Goal: Book appointment/travel/reservation

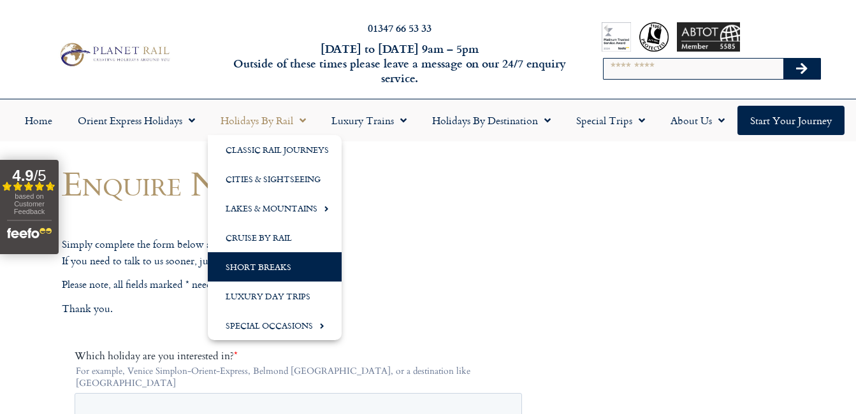
click at [269, 261] on link "Short Breaks" at bounding box center [275, 266] width 134 height 29
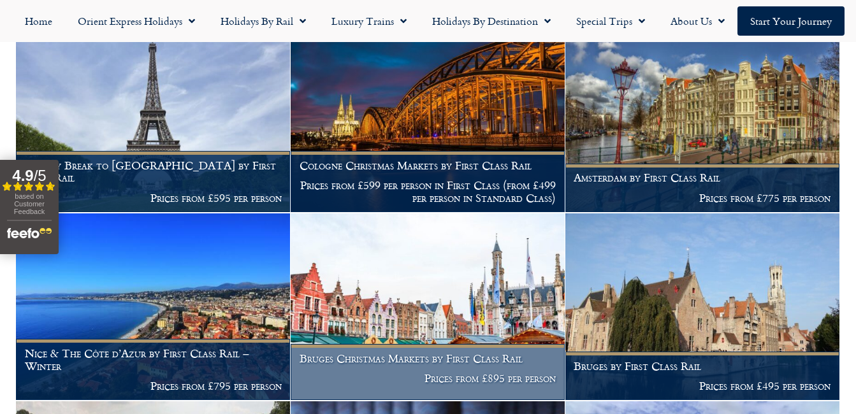
scroll to position [1995, 0]
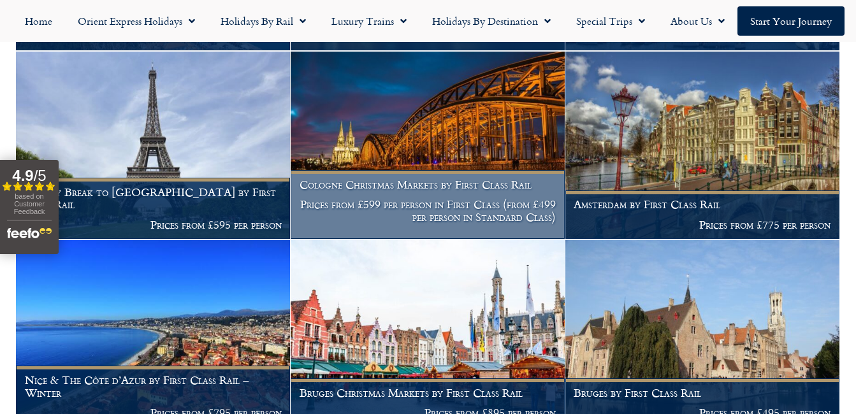
click at [431, 191] on h1 "Cologne Christmas Markets by First Class Rail" at bounding box center [428, 184] width 257 height 13
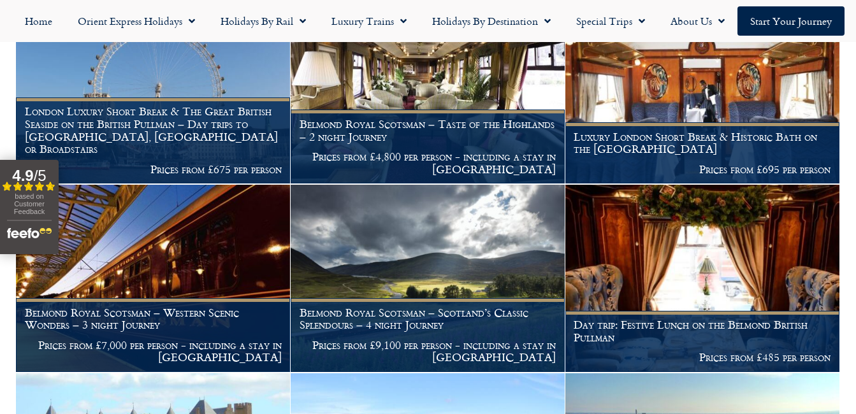
scroll to position [912, 0]
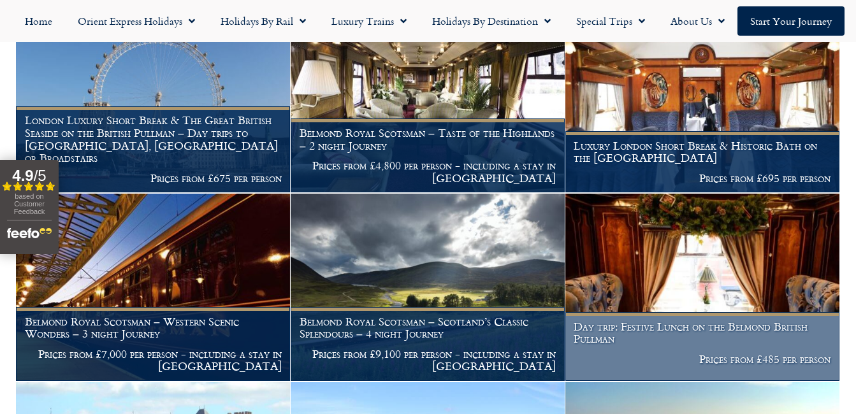
click at [679, 245] on img at bounding box center [702, 287] width 274 height 187
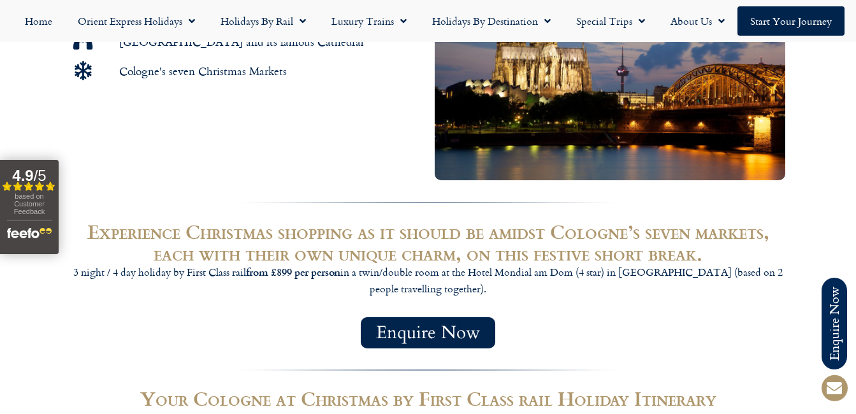
scroll to position [701, 0]
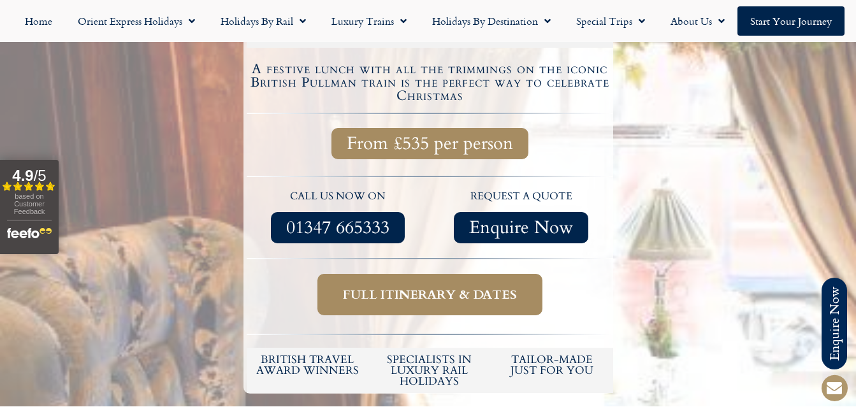
scroll to position [319, 0]
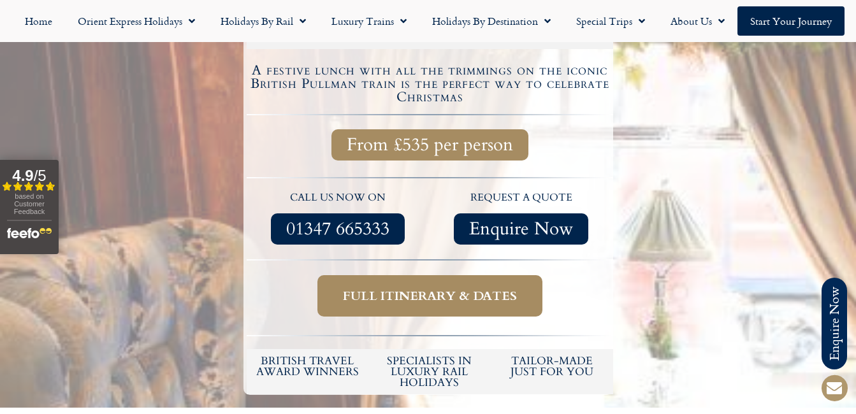
click at [493, 296] on span "Full itinerary & dates" at bounding box center [430, 296] width 174 height 16
click at [408, 290] on span "Full itinerary & dates" at bounding box center [430, 296] width 174 height 16
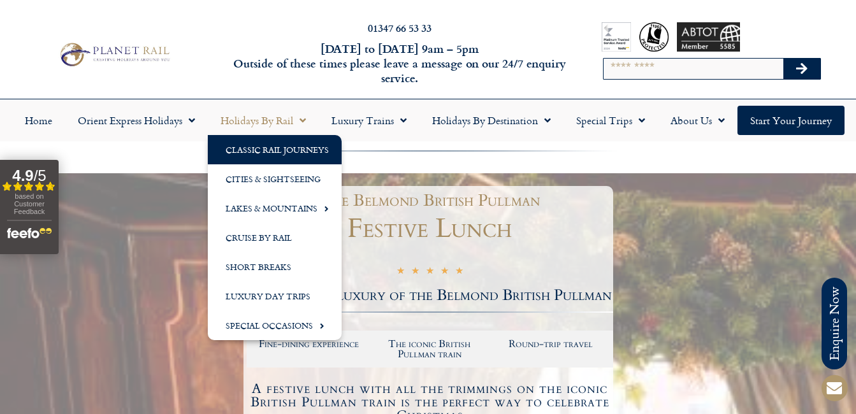
click at [262, 151] on link "Classic Rail Journeys" at bounding box center [275, 149] width 134 height 29
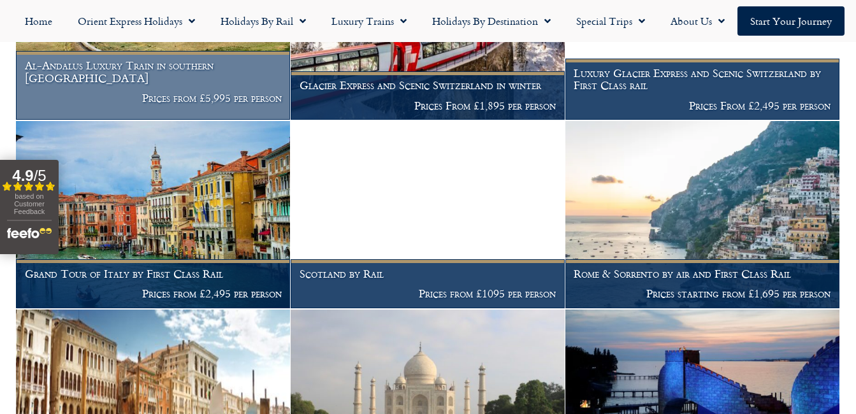
scroll to position [783, 0]
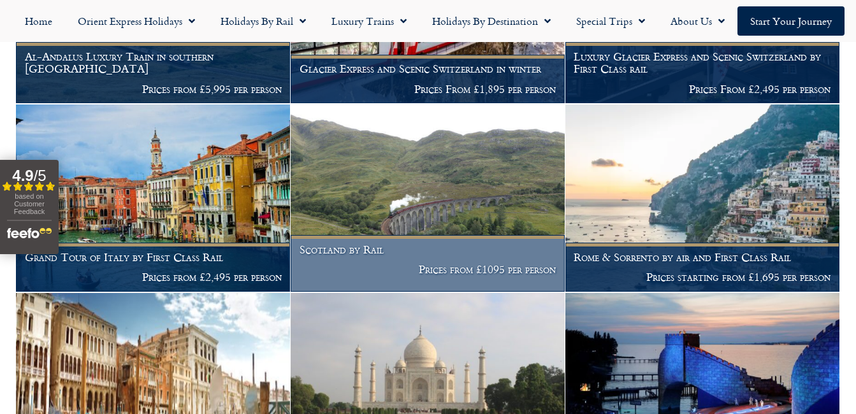
click at [374, 195] on img at bounding box center [428, 198] width 274 height 187
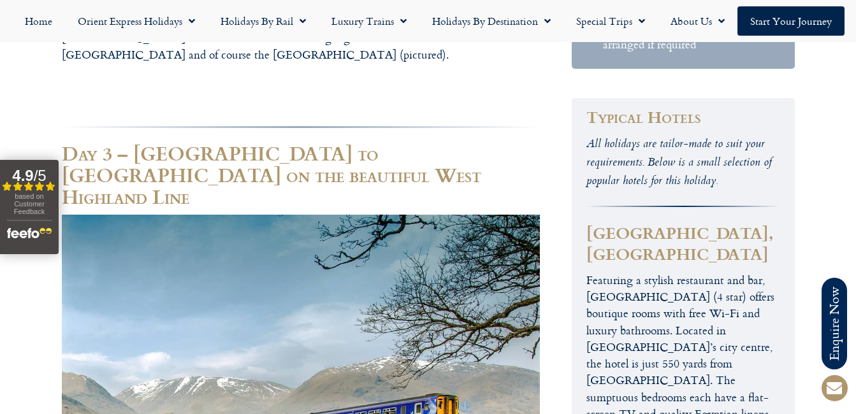
scroll to position [1533, 0]
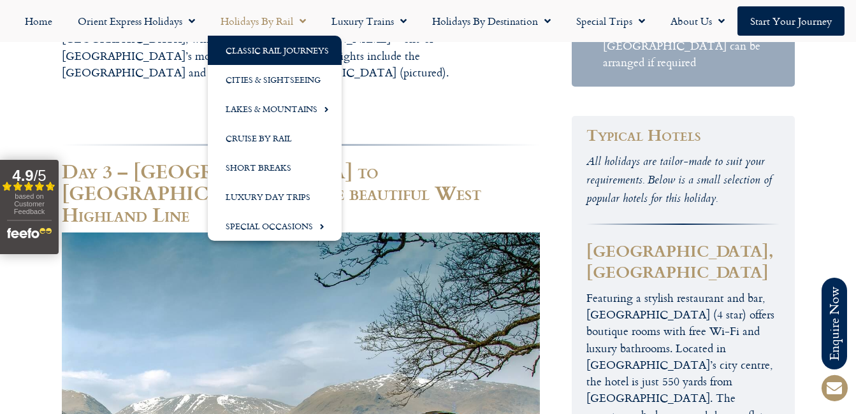
click at [272, 47] on link "Classic Rail Journeys" at bounding box center [275, 50] width 134 height 29
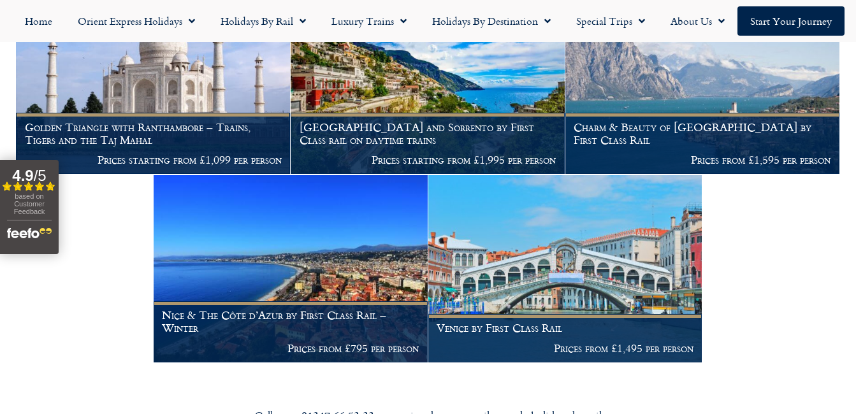
scroll to position [1295, 0]
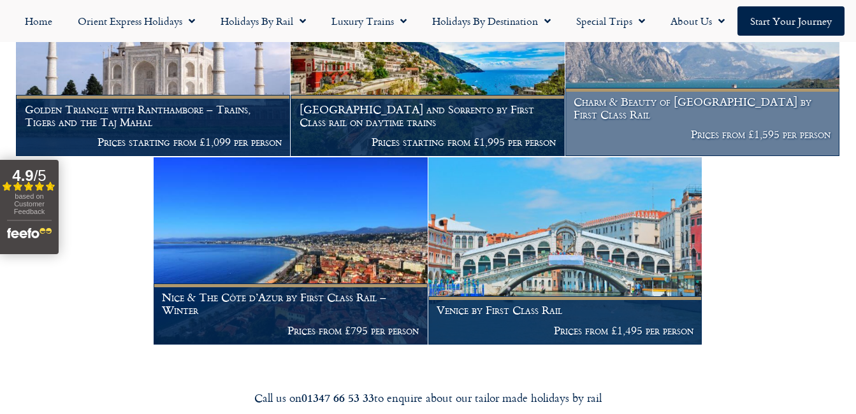
click at [630, 120] on h1 "Charm & Beauty of [GEOGRAPHIC_DATA] by First Class Rail" at bounding box center [702, 108] width 257 height 25
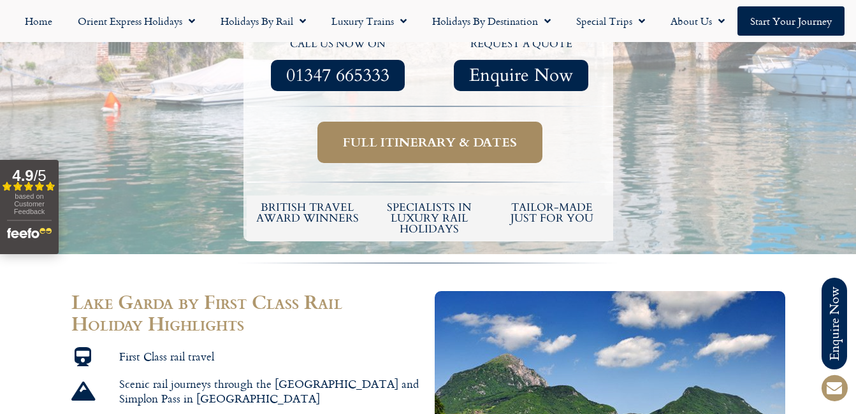
scroll to position [637, 0]
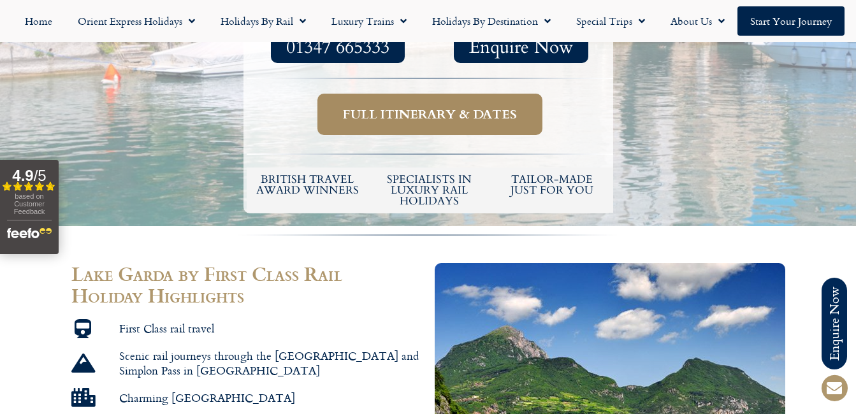
click at [468, 94] on link "Full itinerary & dates" at bounding box center [429, 114] width 225 height 41
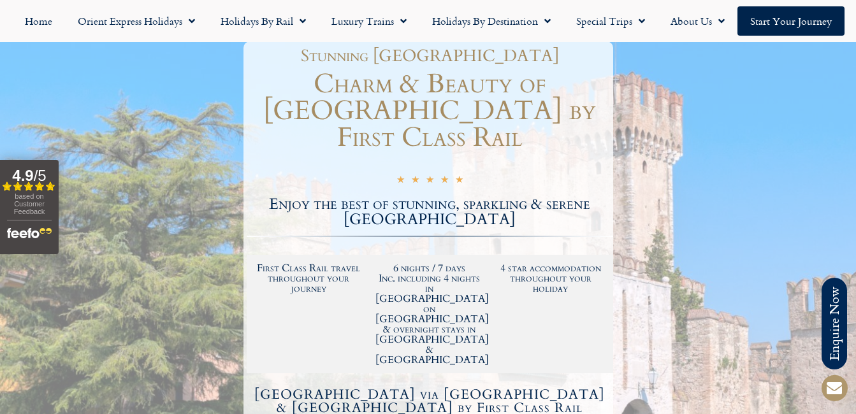
scroll to position [127, 0]
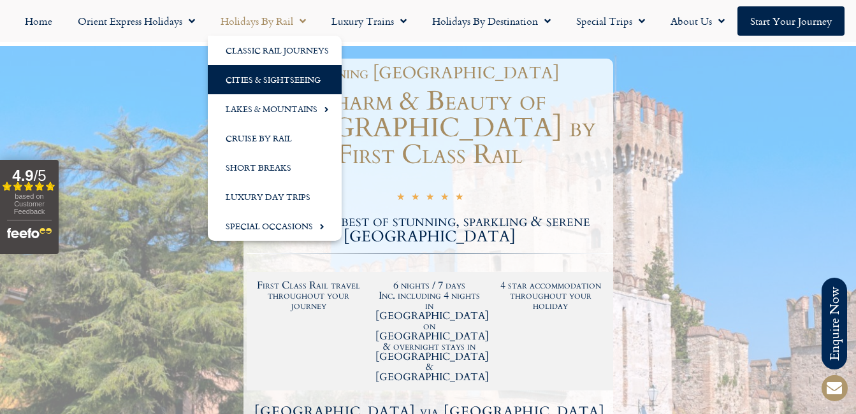
click at [271, 75] on link "Cities & Sightseeing" at bounding box center [275, 79] width 134 height 29
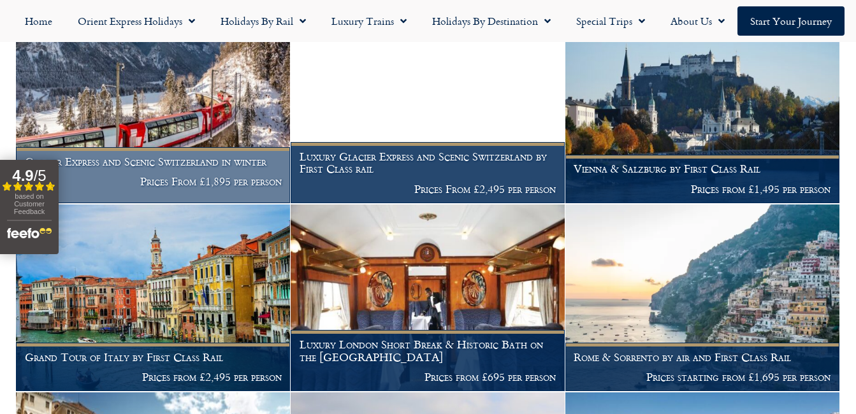
scroll to position [2314, 0]
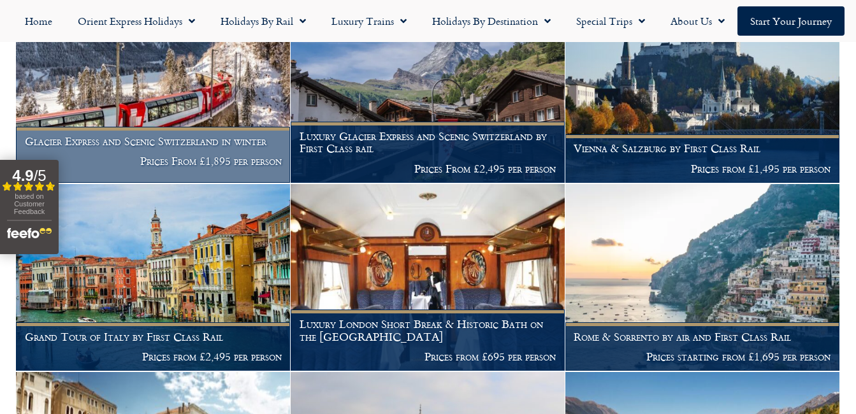
click at [180, 115] on img at bounding box center [153, 89] width 274 height 187
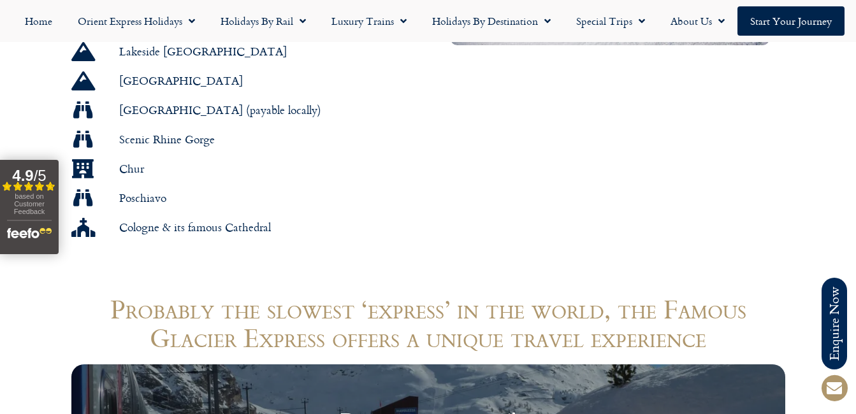
scroll to position [1147, 0]
